Goal: Task Accomplishment & Management: Manage account settings

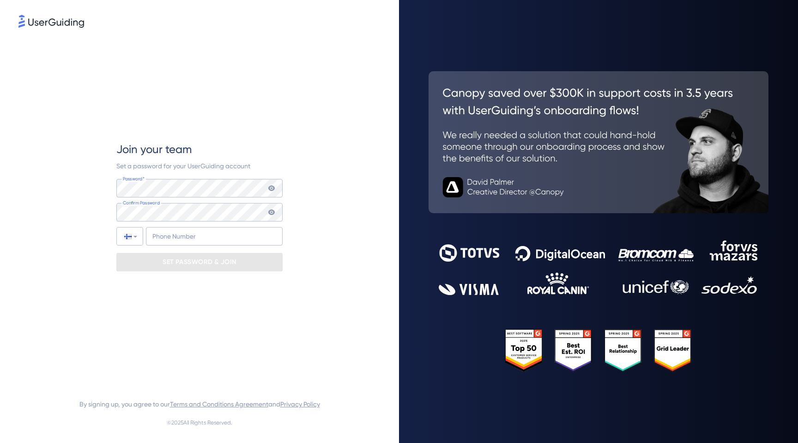
click at [235, 110] on div "Join your team Set a password for your UserGuiding account Password* Your passw…" at bounding box center [199, 207] width 166 height 354
click at [207, 237] on input "+358" at bounding box center [214, 236] width 137 height 18
click at [133, 238] on div at bounding box center [130, 236] width 26 height 18
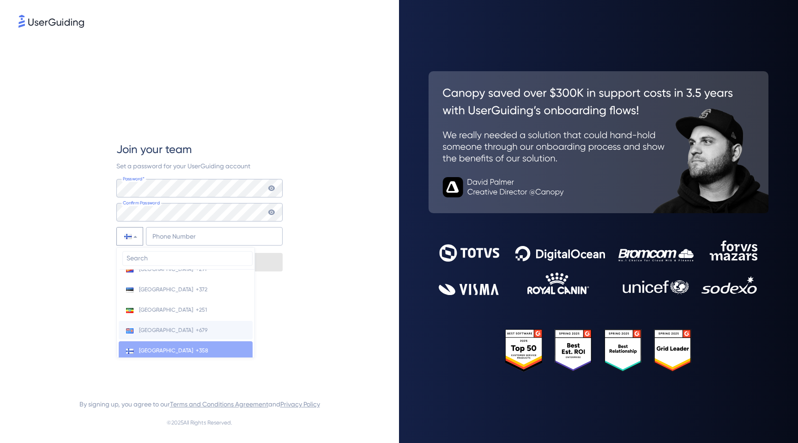
scroll to position [1191, 0]
type input "7"
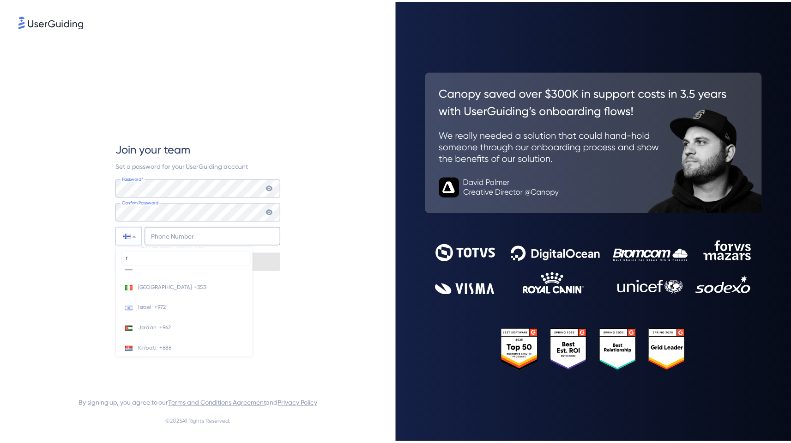
scroll to position [0, 0]
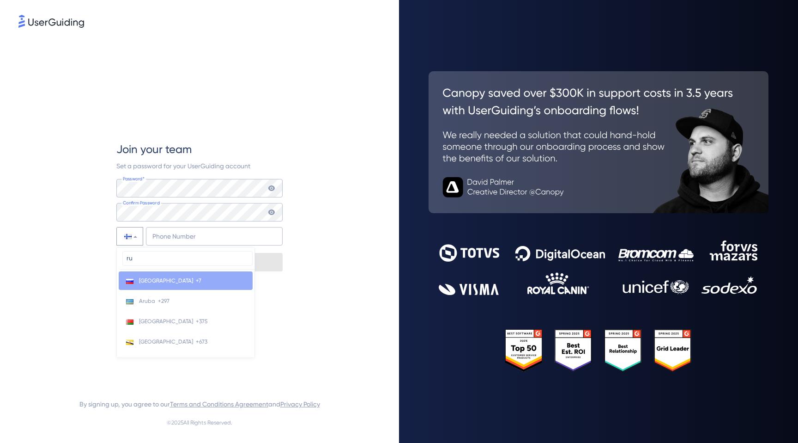
type input "ru"
click at [182, 280] on li "Russia +7" at bounding box center [186, 280] width 134 height 18
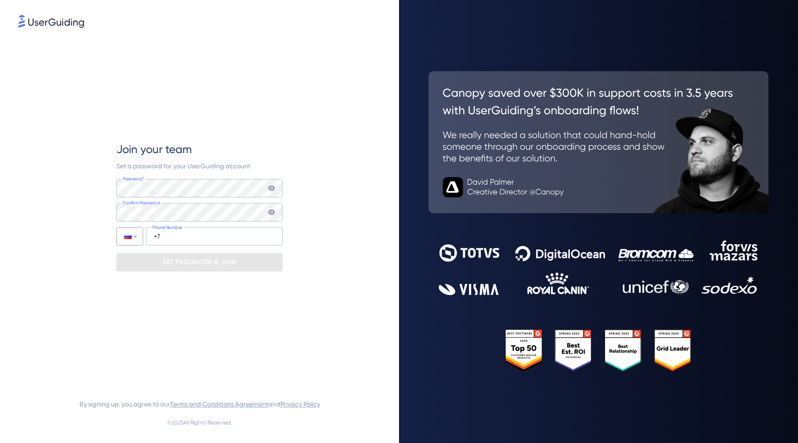
click at [309, 130] on div "Join your team Set a password for your UserGuiding account Password* Your passw…" at bounding box center [199, 207] width 362 height 354
click at [306, 138] on div "Join your team Set a password for your UserGuiding account Password* Your passw…" at bounding box center [199, 207] width 362 height 354
click at [245, 152] on div "Join your team" at bounding box center [199, 149] width 166 height 15
click at [271, 185] on icon at bounding box center [271, 188] width 6 height 6
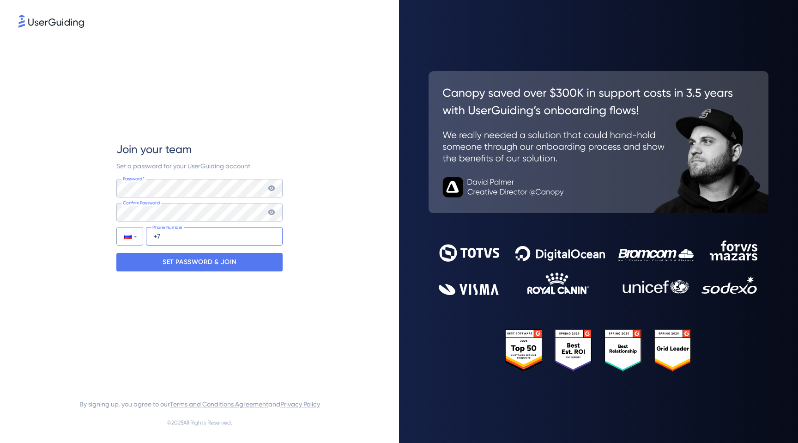
click at [181, 240] on input "+7" at bounding box center [214, 236] width 137 height 18
type input "+7 (999) 201-41-20"
click at [170, 260] on p "SET PASSWORD & JOIN" at bounding box center [200, 262] width 74 height 15
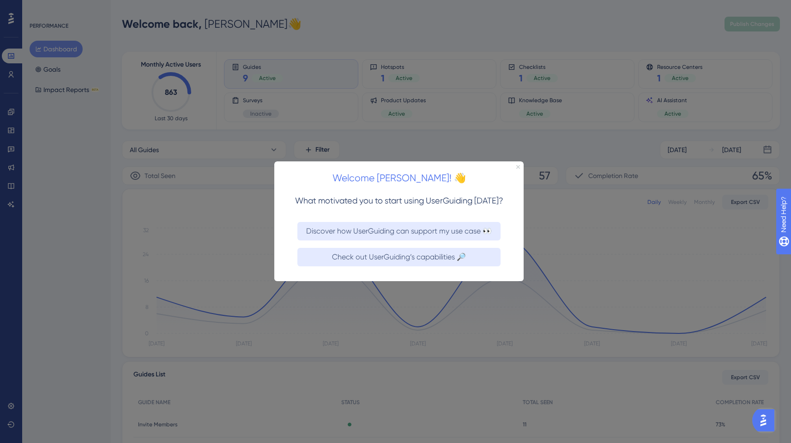
click at [518, 168] on icon "Close Preview" at bounding box center [519, 167] width 4 height 4
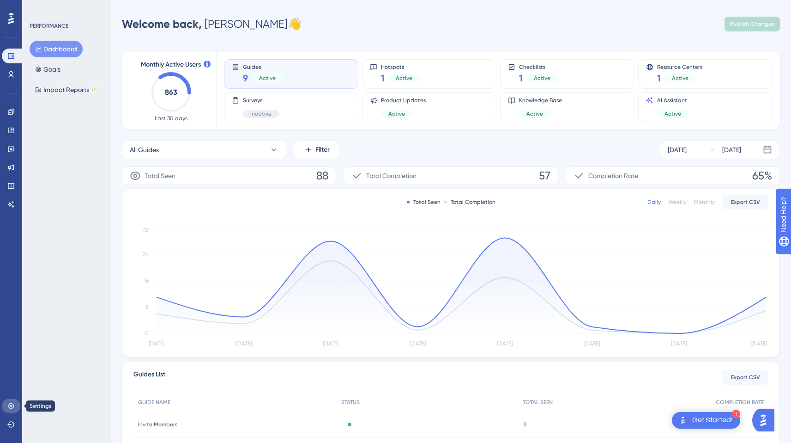
click at [12, 406] on icon at bounding box center [10, 405] width 7 height 7
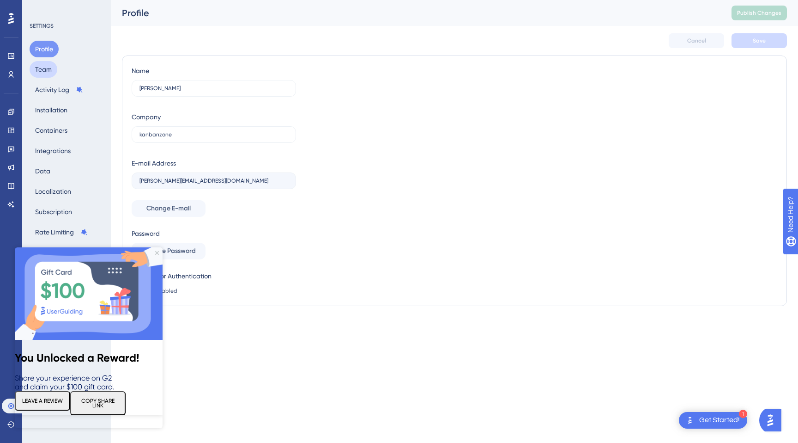
click at [42, 74] on button "Team" at bounding box center [44, 69] width 28 height 17
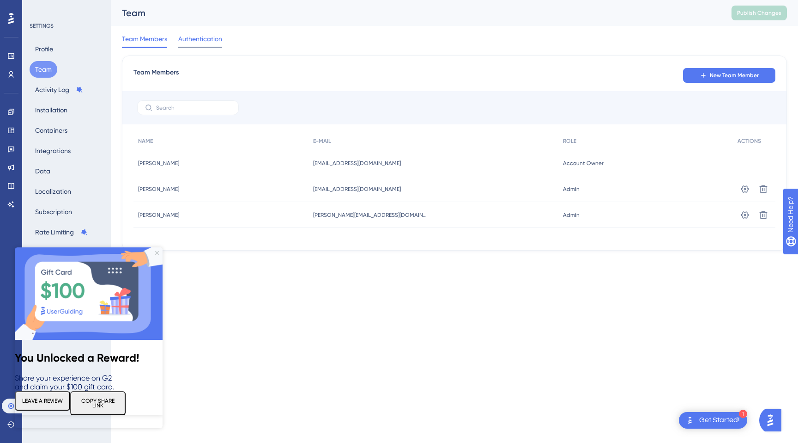
click at [204, 39] on span "Authentication" at bounding box center [200, 38] width 44 height 11
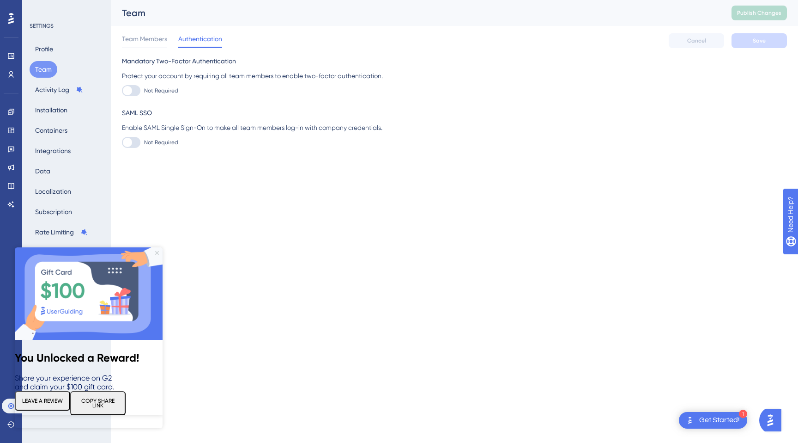
click at [158, 251] on icon "Close Preview" at bounding box center [157, 253] width 4 height 4
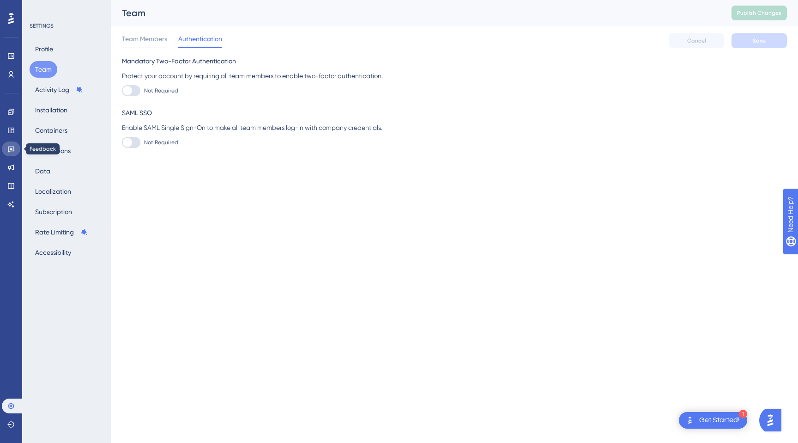
click at [11, 149] on icon at bounding box center [11, 149] width 6 height 6
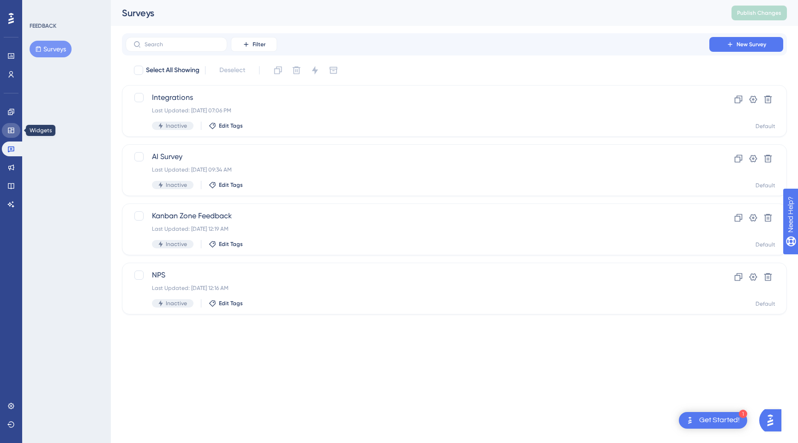
click at [12, 130] on icon at bounding box center [10, 130] width 7 height 7
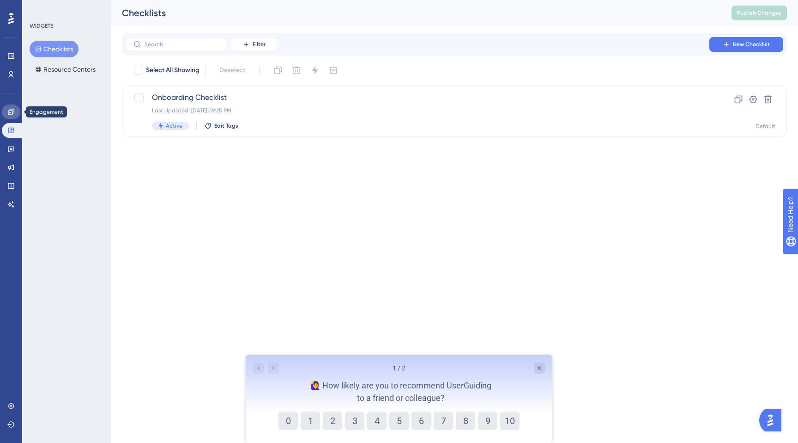
click at [12, 111] on icon at bounding box center [10, 111] width 7 height 7
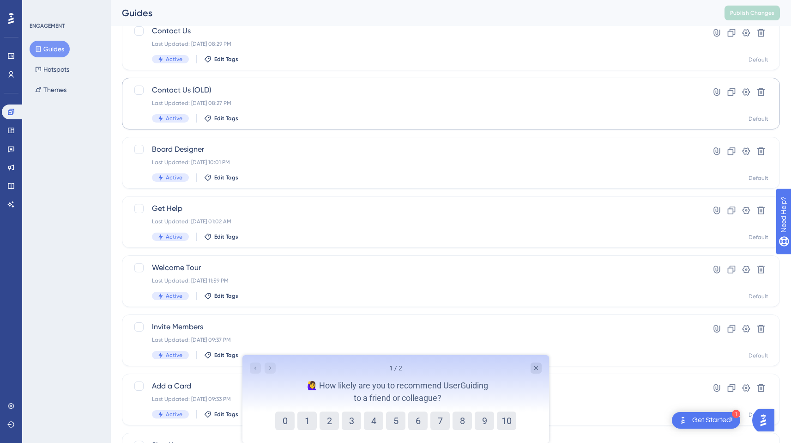
scroll to position [67, 0]
click at [260, 151] on span "Board Designer" at bounding box center [414, 148] width 524 height 11
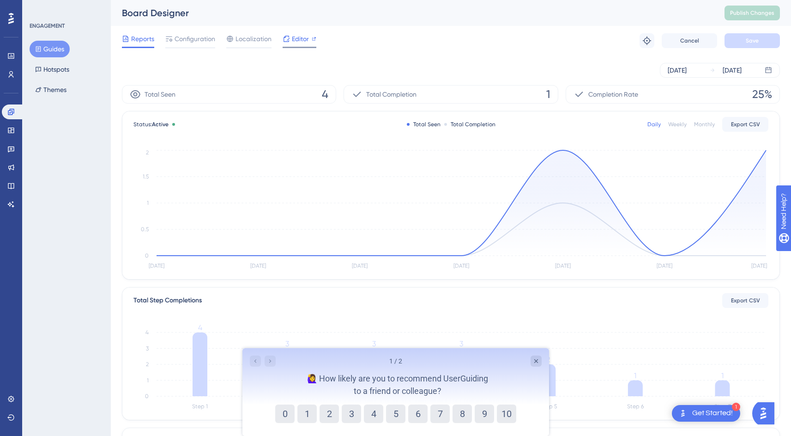
click at [295, 40] on span "Editor" at bounding box center [300, 38] width 17 height 11
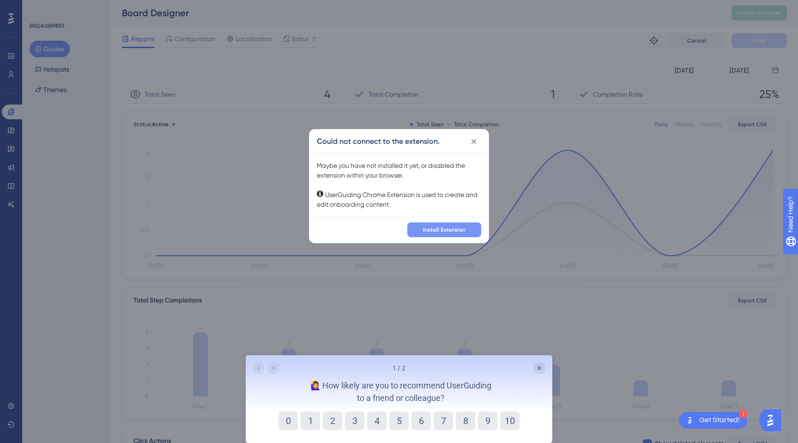
click at [449, 229] on span "Install Extension" at bounding box center [444, 229] width 43 height 7
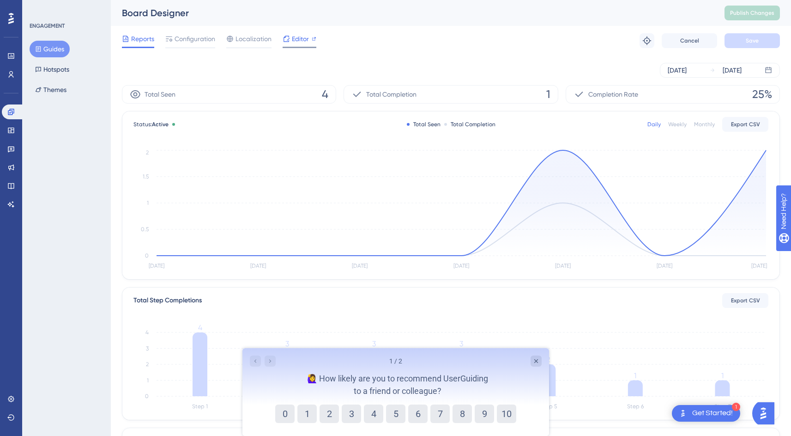
click at [301, 38] on span "Editor" at bounding box center [300, 38] width 17 height 11
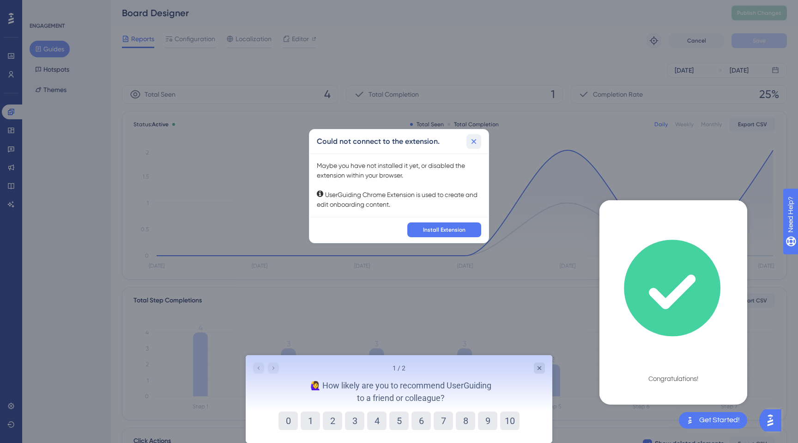
click at [473, 141] on icon at bounding box center [474, 141] width 5 height 5
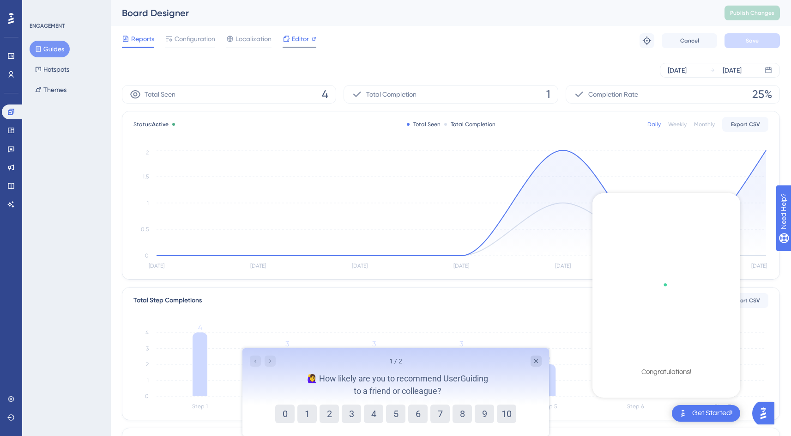
click at [300, 36] on span "Editor" at bounding box center [300, 38] width 17 height 11
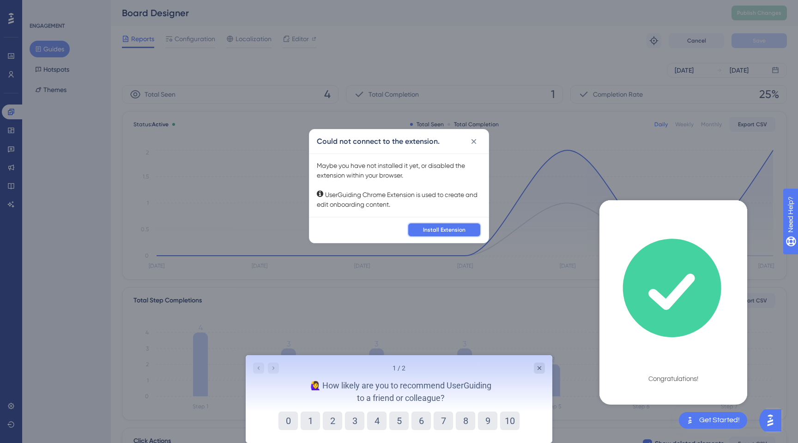
click at [444, 226] on span "Install Extension" at bounding box center [444, 229] width 43 height 7
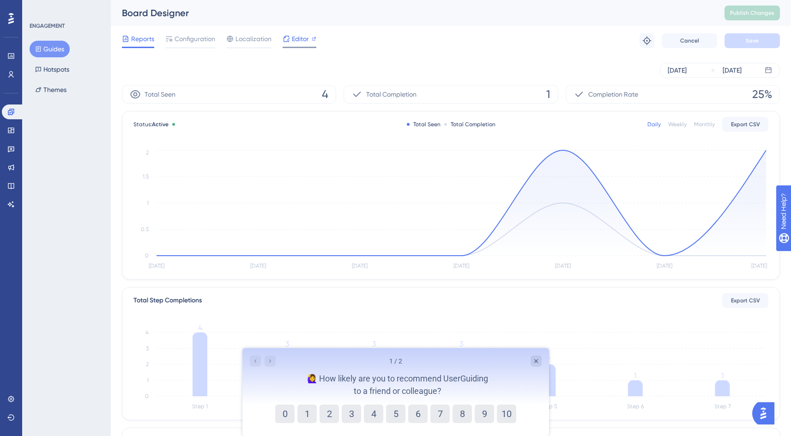
click at [297, 38] on span "Editor" at bounding box center [300, 38] width 17 height 11
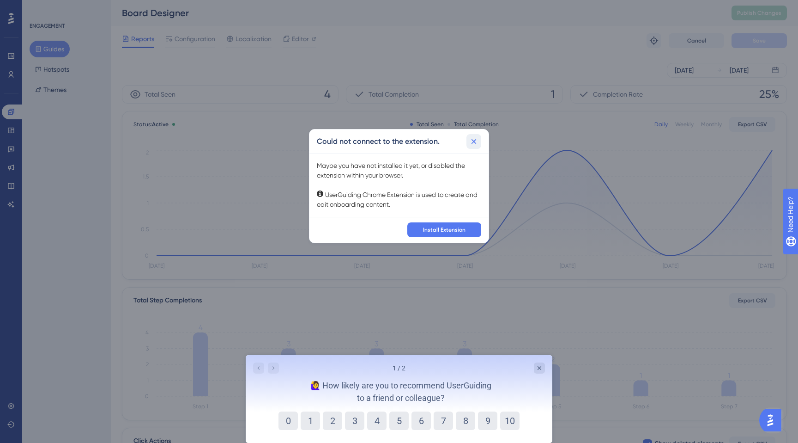
click at [473, 139] on icon at bounding box center [473, 141] width 9 height 9
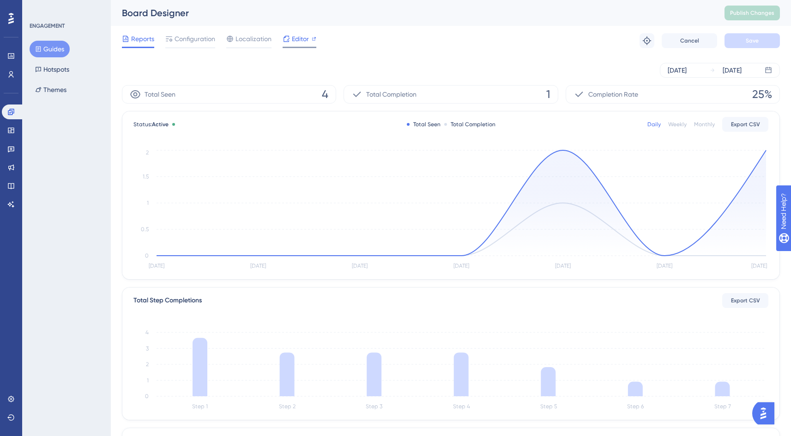
click at [298, 40] on span "Editor" at bounding box center [300, 38] width 17 height 11
click at [193, 43] on span "Configuration" at bounding box center [195, 38] width 41 height 11
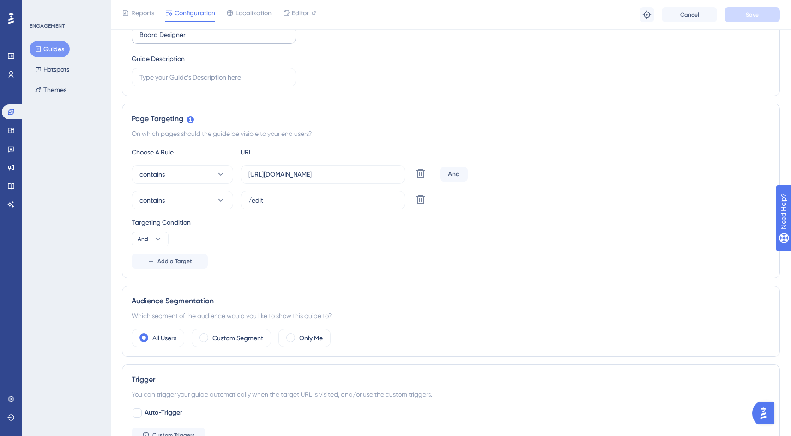
scroll to position [141, 0]
